Goal: Information Seeking & Learning: Find specific fact

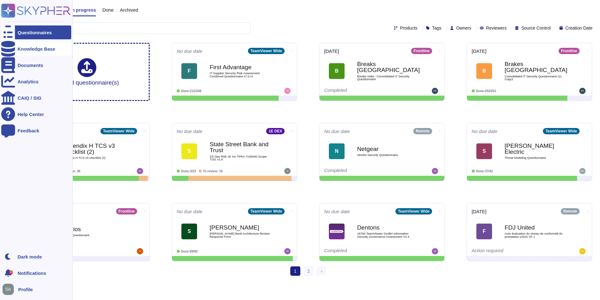
click at [35, 52] on div "Knowledge Base" at bounding box center [36, 49] width 70 height 14
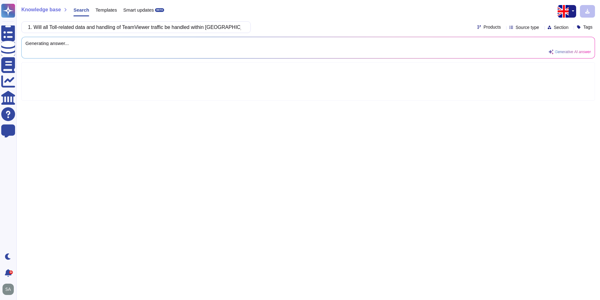
drag, startPoint x: 114, startPoint y: 28, endPoint x: -4, endPoint y: 27, distance: 117.8
click at [0, 27] on html "Questionnaires Knowledge Base Documents Analytics CAIQ / SIG Help Center Feedba…" at bounding box center [300, 150] width 600 height 300
click at [367, 26] on div "1. Will all Toll‑related data and handling of TeamViewer traffic be handled wit…" at bounding box center [308, 27] width 574 height 12
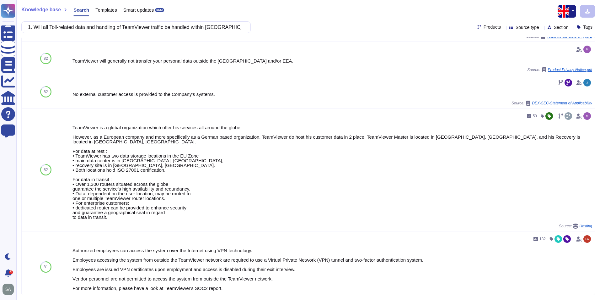
scroll to position [314, 0]
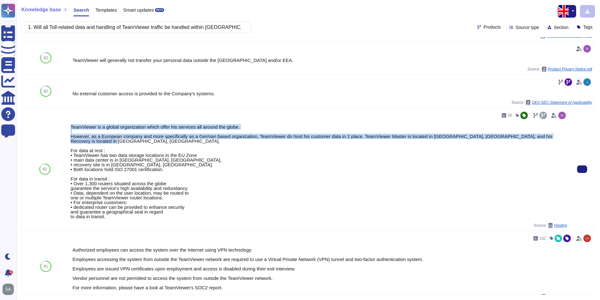
drag, startPoint x: 71, startPoint y: 127, endPoint x: 102, endPoint y: 144, distance: 35.8
click at [102, 144] on div "TeamViewer is a global organization which offer his services all around the glo…" at bounding box center [319, 171] width 497 height 94
drag, startPoint x: 102, startPoint y: 144, endPoint x: 142, endPoint y: 142, distance: 39.6
click at [142, 142] on div "TeamViewer is a global organization which offer his services all around the glo…" at bounding box center [319, 171] width 497 height 94
drag, startPoint x: 99, startPoint y: 140, endPoint x: 90, endPoint y: 134, distance: 10.5
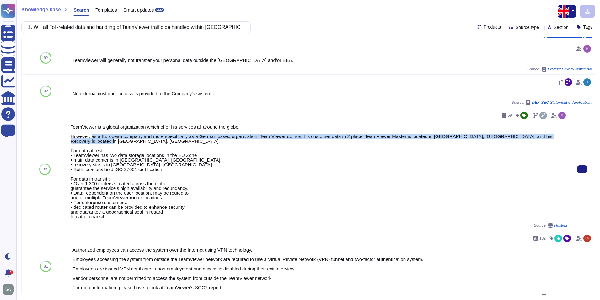
click at [90, 134] on div "TeamViewer is a global organization which offer his services all around the glo…" at bounding box center [319, 171] width 497 height 94
copy div "as a European company and more specifically as a German based organization, Tea…"
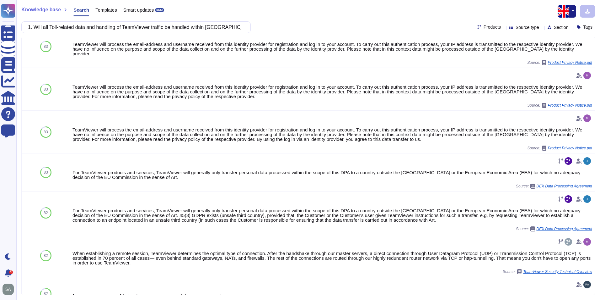
scroll to position [0, 0]
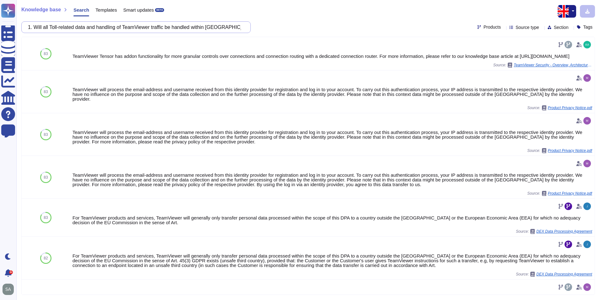
click at [127, 24] on input "1. Will all Toll‑related data and handling of TeamViewer traffic be handled wit…" at bounding box center [134, 27] width 219 height 11
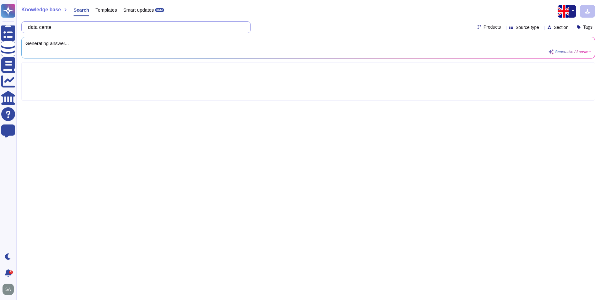
type input "data center"
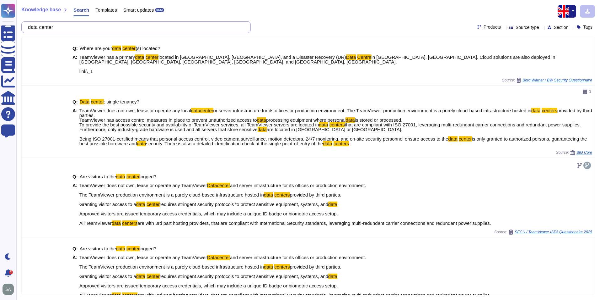
click at [134, 26] on input "data center" at bounding box center [134, 27] width 219 height 11
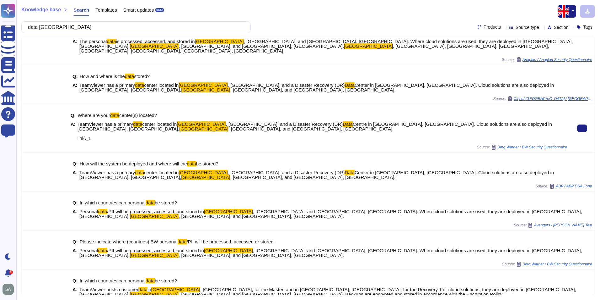
scroll to position [20, 0]
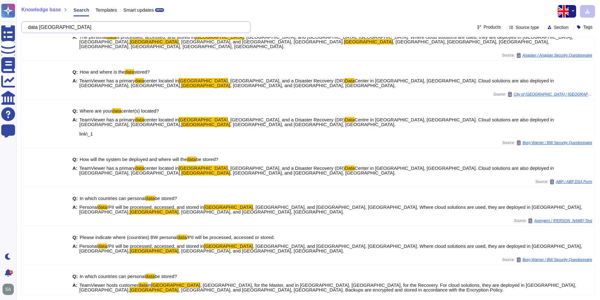
click at [236, 22] on input "data [GEOGRAPHIC_DATA]" at bounding box center [134, 27] width 219 height 11
paste input "TeamViewer traffic be handled within [GEOGRAPHIC_DATA]/[GEOGRAPHIC_DATA]"
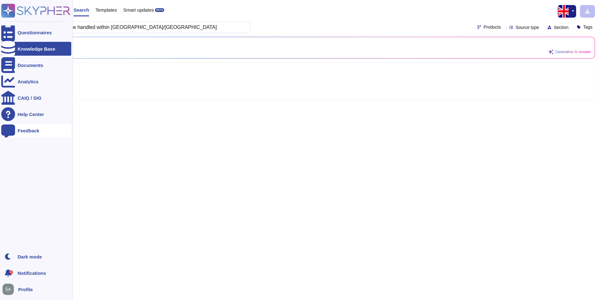
type input "TeamViewer traffic be handled within [GEOGRAPHIC_DATA]/[GEOGRAPHIC_DATA]"
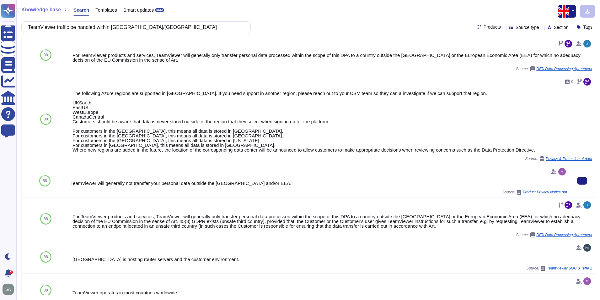
scroll to position [224, 0]
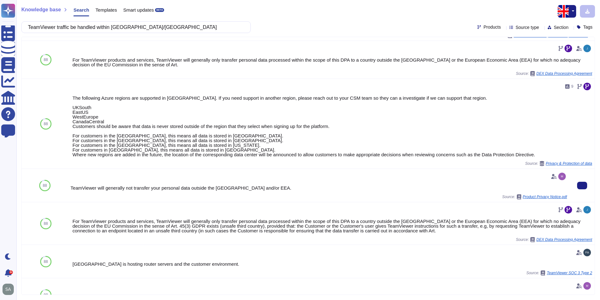
click at [251, 185] on div "TeamViewer will generally not transfer your personal data outside the [GEOGRAPH…" at bounding box center [319, 187] width 497 height 5
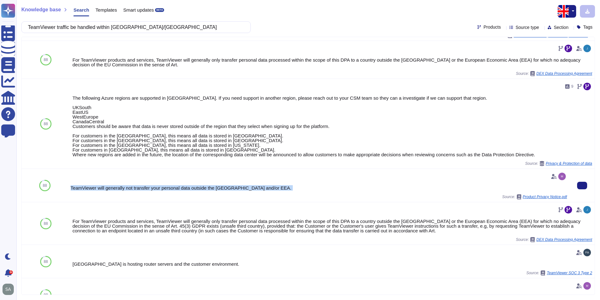
click at [251, 185] on div "TeamViewer will generally not transfer your personal data outside the [GEOGRAPH…" at bounding box center [319, 187] width 497 height 5
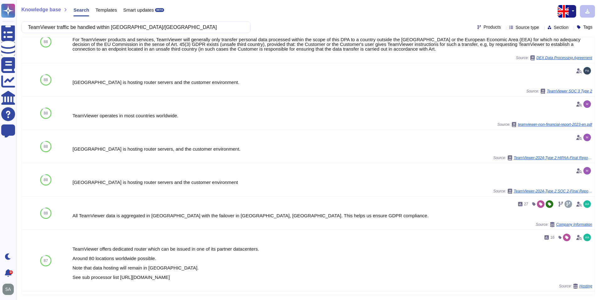
scroll to position [405, 0]
drag, startPoint x: 251, startPoint y: 183, endPoint x: 247, endPoint y: 210, distance: 27.7
click at [247, 213] on div "All TeamViewer data is aggregated in [GEOGRAPHIC_DATA] with the failover in [GE…" at bounding box center [319, 215] width 497 height 5
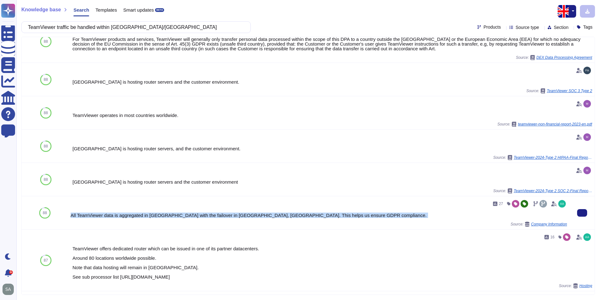
click at [247, 213] on div "All TeamViewer data is aggregated in [GEOGRAPHIC_DATA] with the failover in [GE…" at bounding box center [319, 215] width 497 height 5
copy div "All TeamViewer data is aggregated in [GEOGRAPHIC_DATA] with the failover in [GE…"
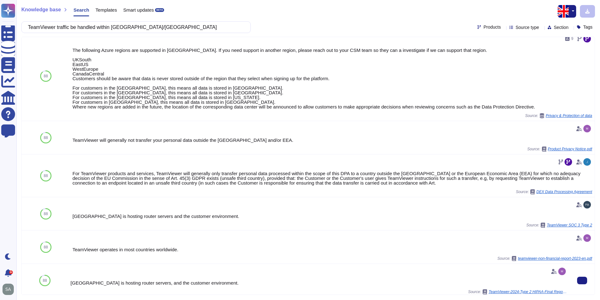
scroll to position [271, 0]
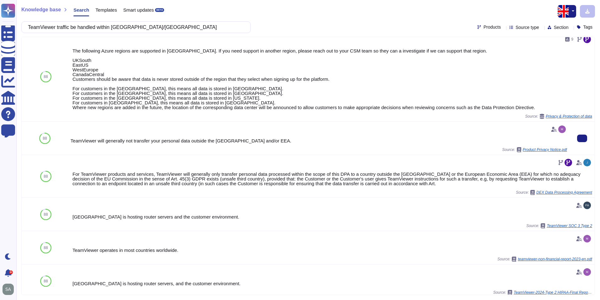
click at [231, 138] on div "TeamViewer will generally not transfer your personal data outside the [GEOGRAPH…" at bounding box center [319, 140] width 497 height 5
copy div "TeamViewer will generally not transfer your personal data outside the [GEOGRAPH…"
click at [161, 149] on div "TeamViewer will generally not transfer your personal data outside the [GEOGRAPH…" at bounding box center [319, 138] width 502 height 33
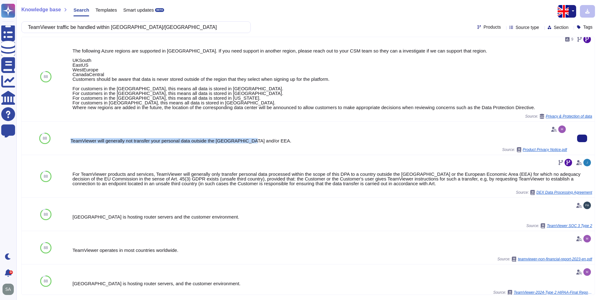
drag, startPoint x: 258, startPoint y: 139, endPoint x: 71, endPoint y: 137, distance: 187.2
click at [71, 137] on div "TeamViewer will generally not transfer your personal data outside the [GEOGRAPH…" at bounding box center [319, 138] width 497 height 28
copy div "TeamViewer will generally not transfer your personal data outside the [GEOGRAPH…"
